Goal: Task Accomplishment & Management: Use online tool/utility

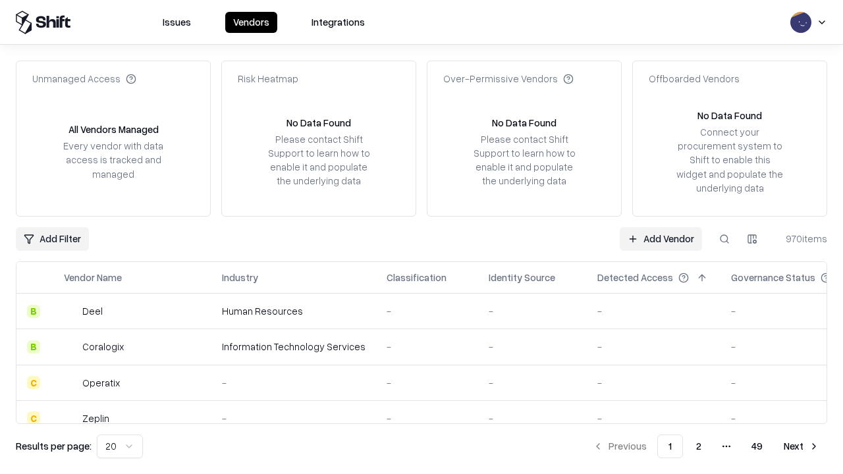
click at [661, 238] on link "Add Vendor" at bounding box center [661, 239] width 82 height 24
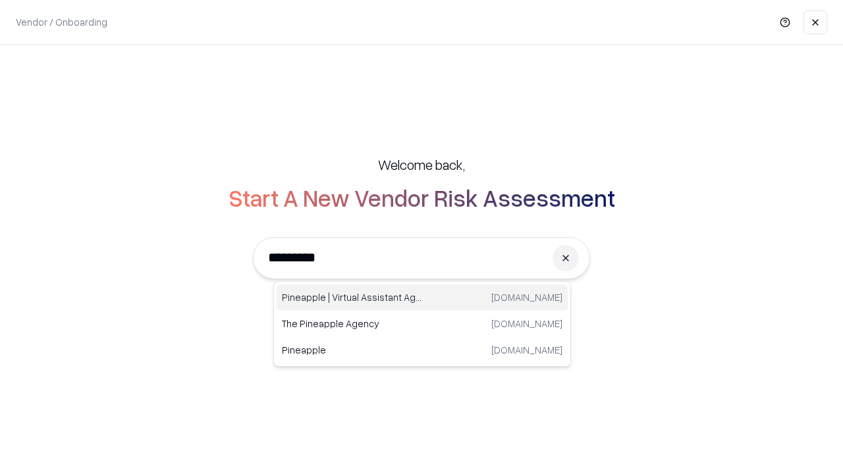
click at [422, 298] on div "Pineapple | Virtual Assistant Agency [DOMAIN_NAME]" at bounding box center [422, 298] width 291 height 26
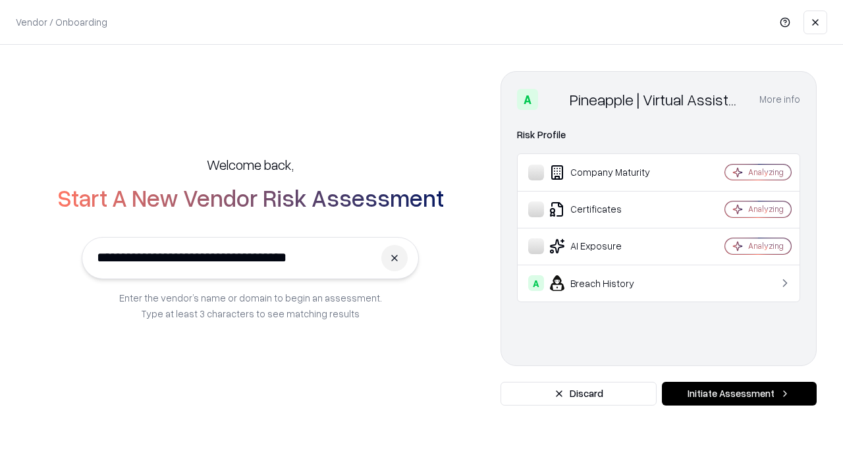
type input "**********"
click at [739, 394] on button "Initiate Assessment" at bounding box center [739, 394] width 155 height 24
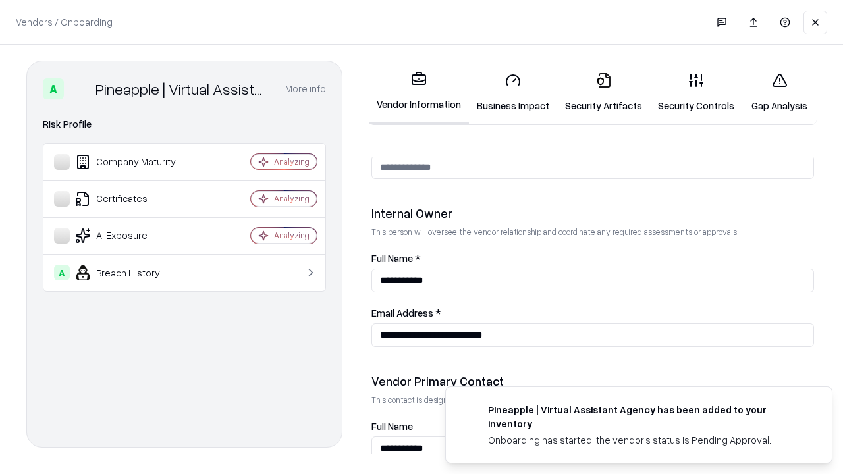
scroll to position [683, 0]
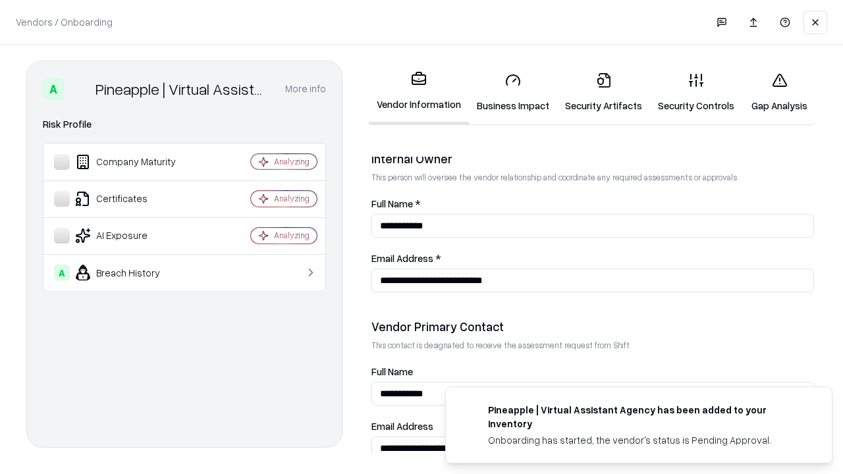
click at [513, 92] on link "Business Impact" at bounding box center [513, 92] width 88 height 61
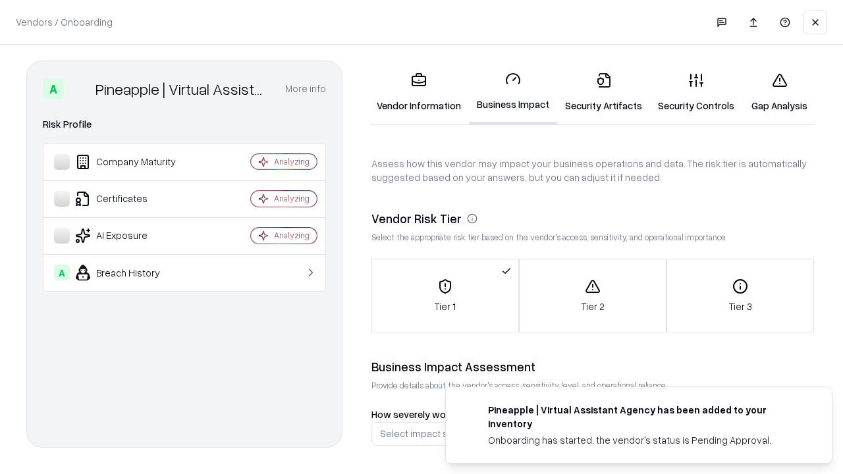
click at [779, 92] on link "Gap Analysis" at bounding box center [779, 92] width 74 height 61
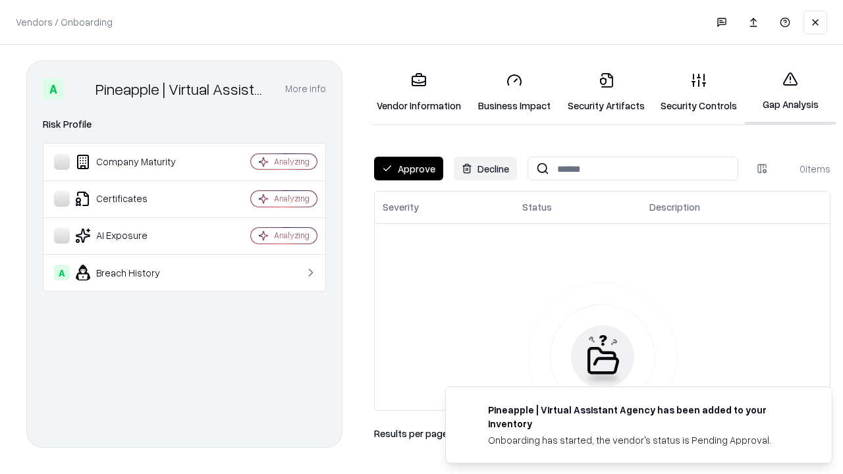
click at [408, 169] on button "Approve" at bounding box center [408, 169] width 69 height 24
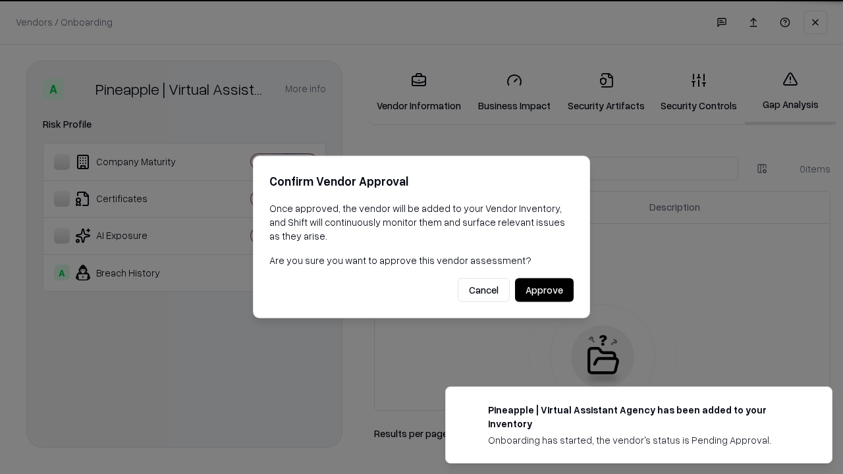
click at [544, 290] on button "Approve" at bounding box center [544, 291] width 59 height 24
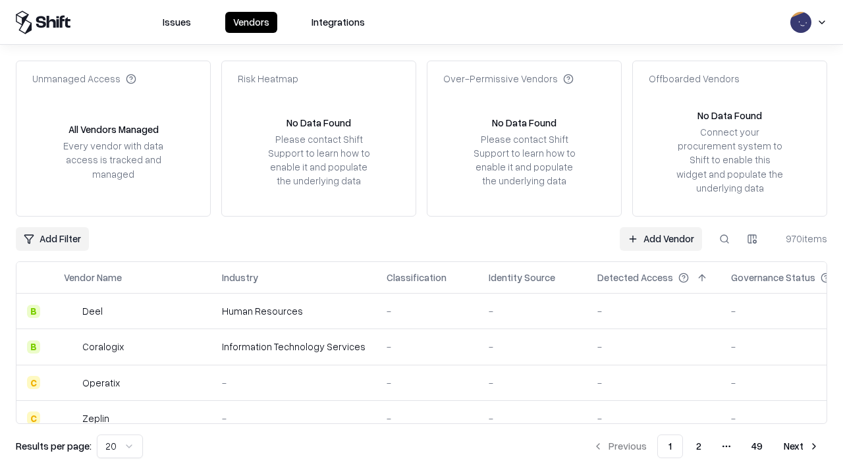
type input "**********"
click at [661, 238] on link "Add Vendor" at bounding box center [661, 239] width 82 height 24
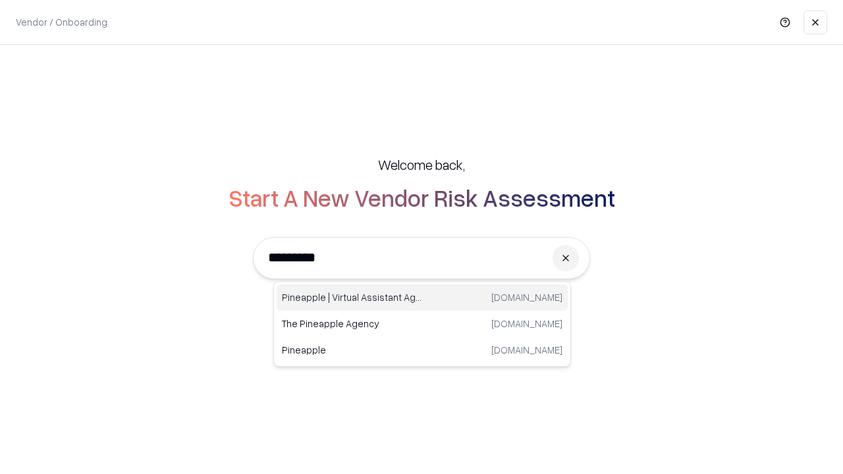
click at [422, 298] on div "Pineapple | Virtual Assistant Agency [DOMAIN_NAME]" at bounding box center [422, 298] width 291 height 26
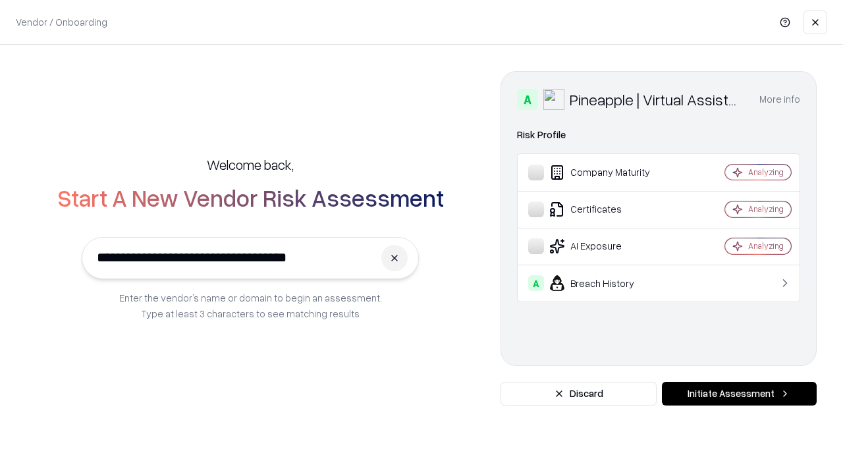
type input "**********"
click at [739, 394] on button "Initiate Assessment" at bounding box center [739, 394] width 155 height 24
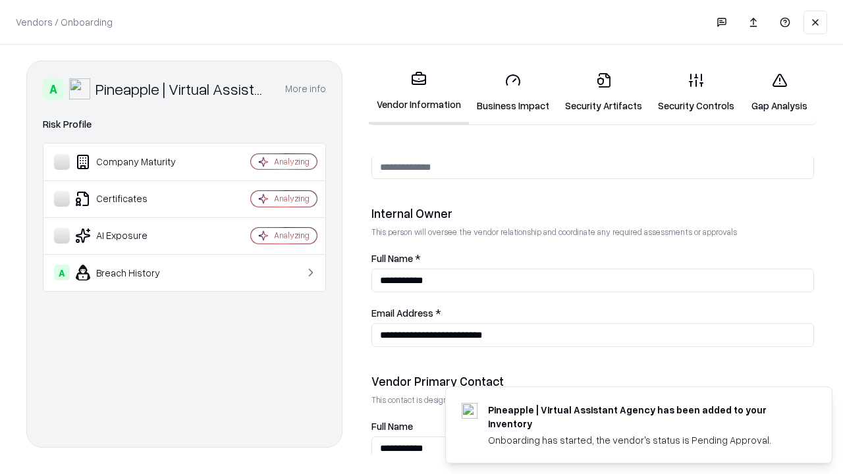
scroll to position [683, 0]
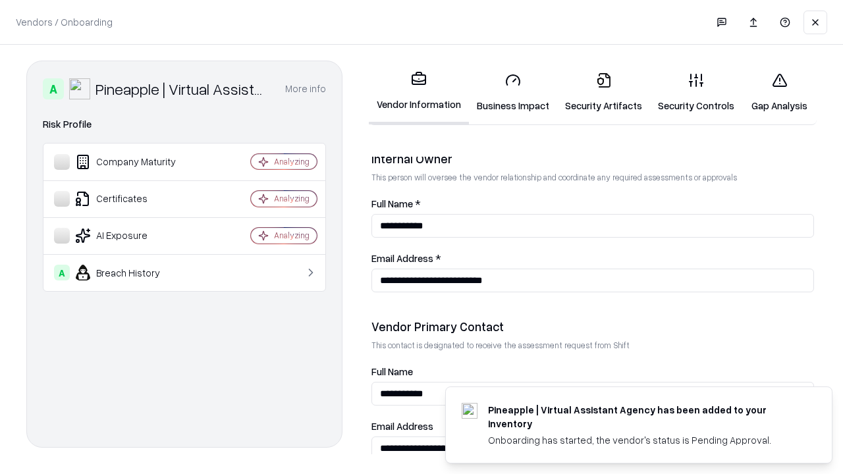
click at [779, 92] on link "Gap Analysis" at bounding box center [779, 92] width 74 height 61
